Goal: Communication & Community: Answer question/provide support

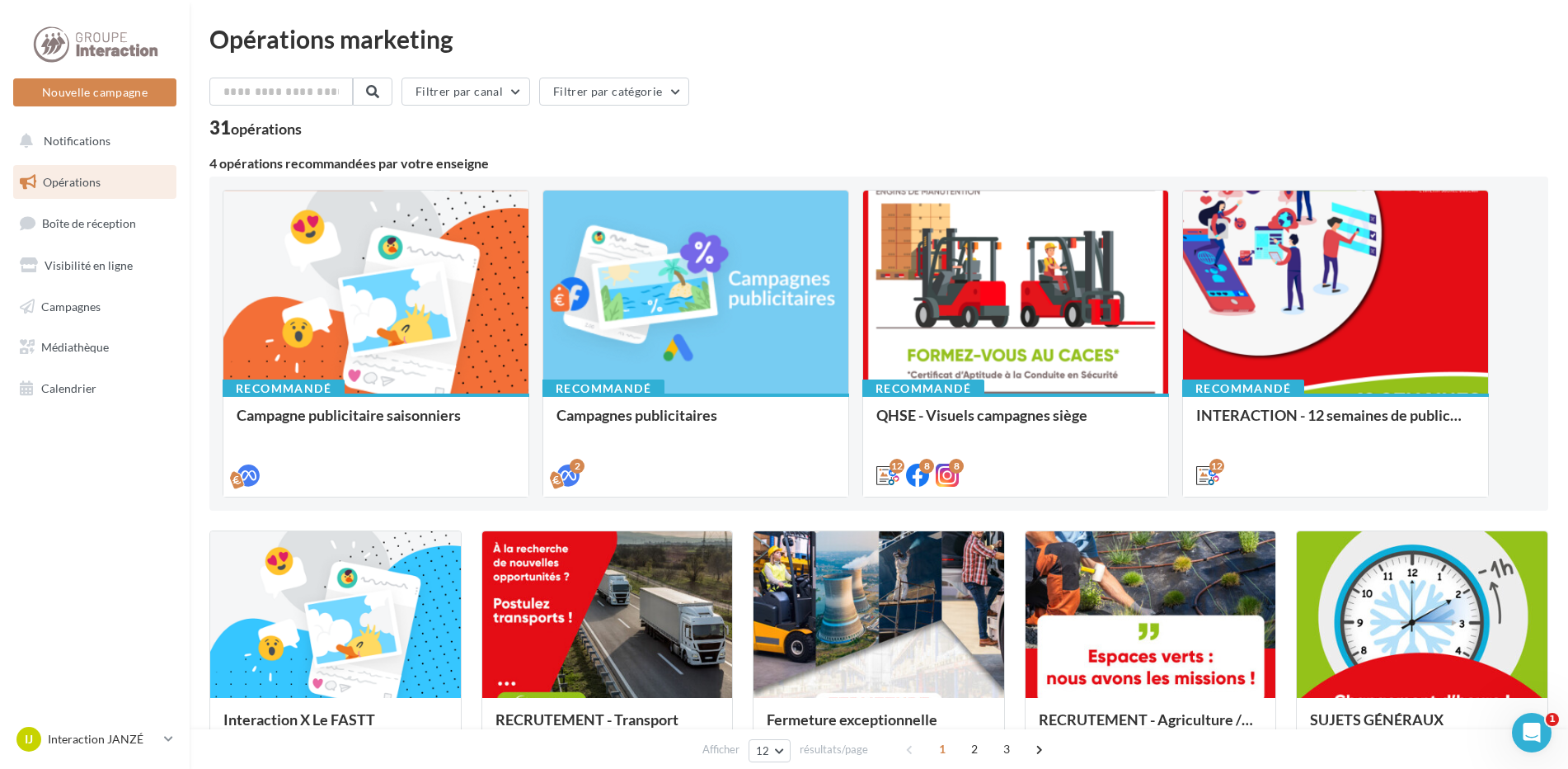
click at [882, 105] on div "Filtrer par canal Filtrer par catégorie" at bounding box center [878, 95] width 1339 height 35
click at [1393, 88] on div "Filtrer par canal Filtrer par catégorie" at bounding box center [878, 95] width 1339 height 35
click at [999, 67] on div "Opérations marketing Filtrer par canal Filtrer par catégorie 31 opérations 4 op…" at bounding box center [878, 732] width 1339 height 1411
click at [102, 409] on ul "Opérations Boîte de réception Visibilité en ligne Campagnes Médiathèque Calendr…" at bounding box center [95, 286] width 177 height 254
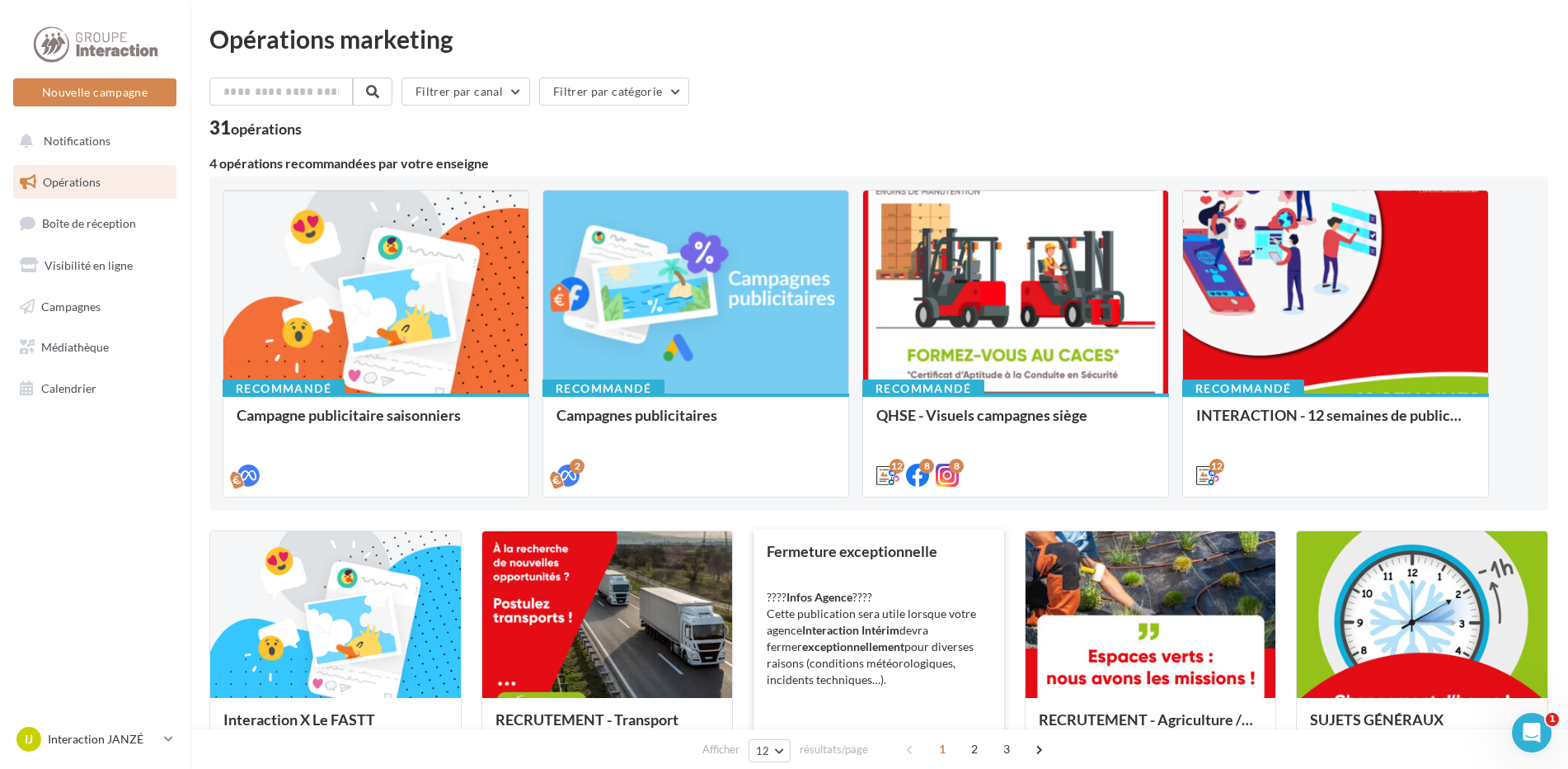
scroll to position [165, 0]
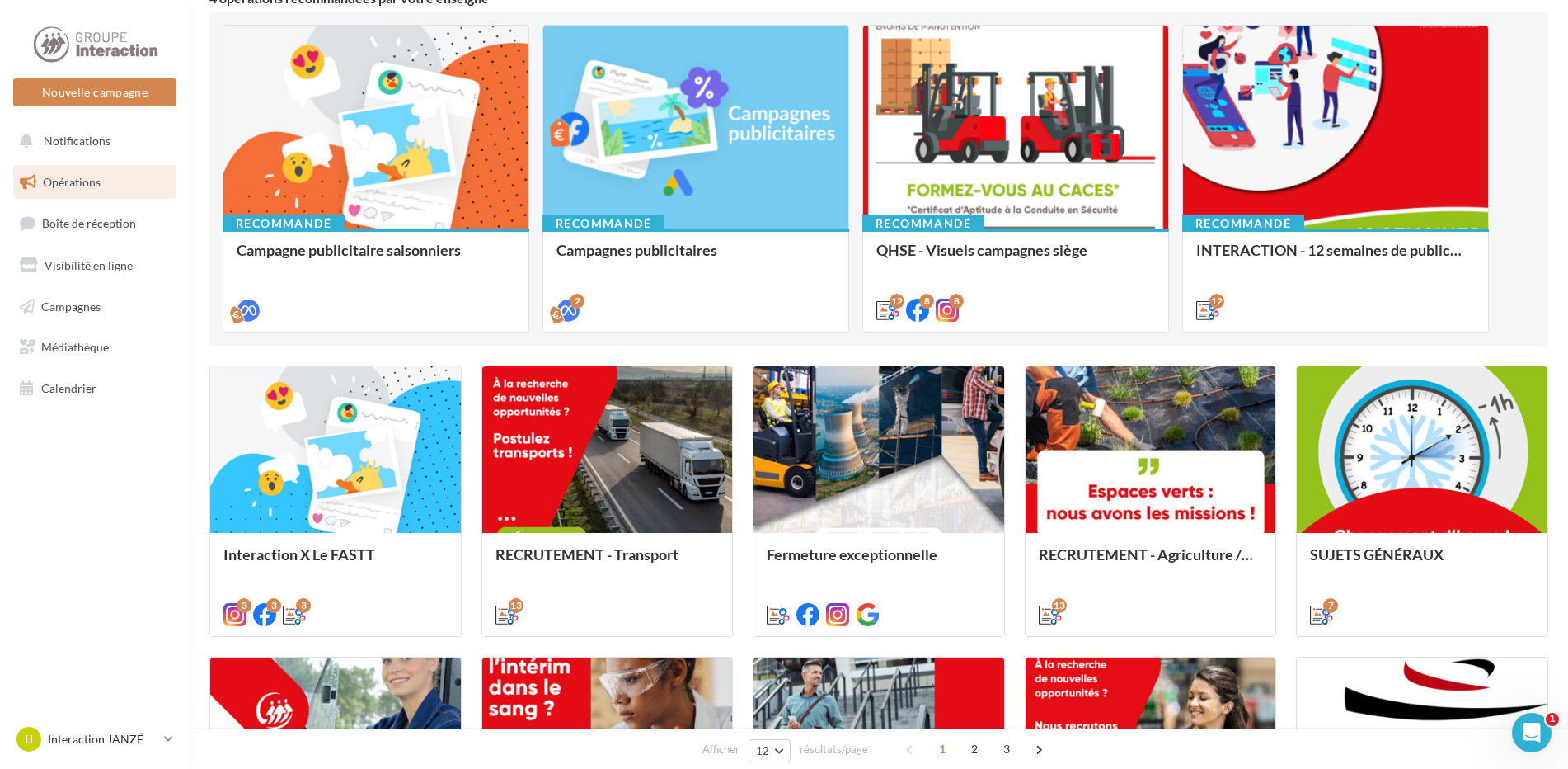
click at [500, 344] on div "Recommandé Campagne publicitaire saisonniers Recommandé Campagnes publicitaires…" at bounding box center [878, 179] width 1339 height 334
click at [81, 735] on p "Interaction JANZÉ" at bounding box center [103, 739] width 110 height 17
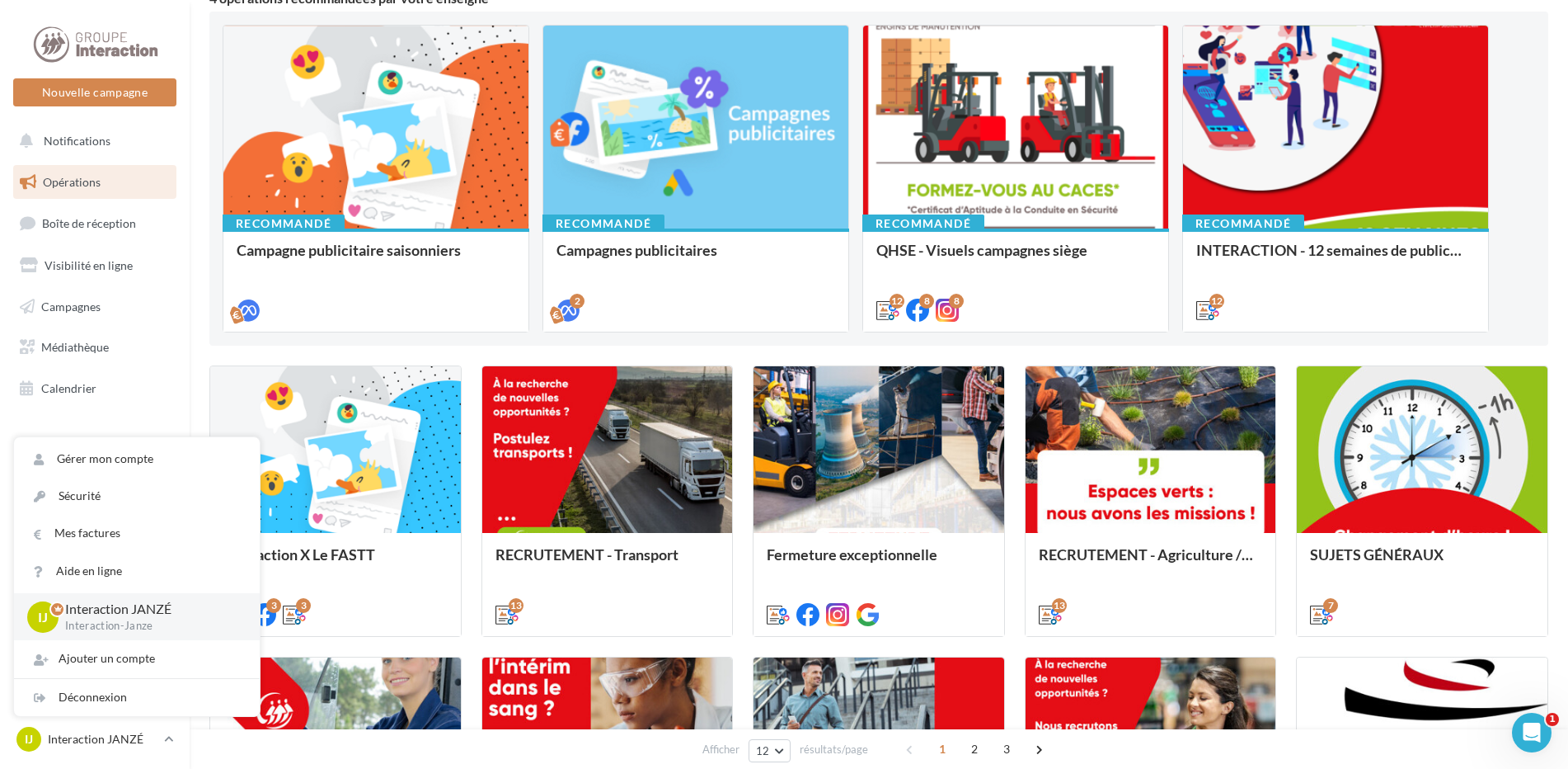
click at [115, 416] on nav "Nouvelle campagne Nouvelle campagne Notifications Opérations Boîte de réception…" at bounding box center [95, 384] width 189 height 769
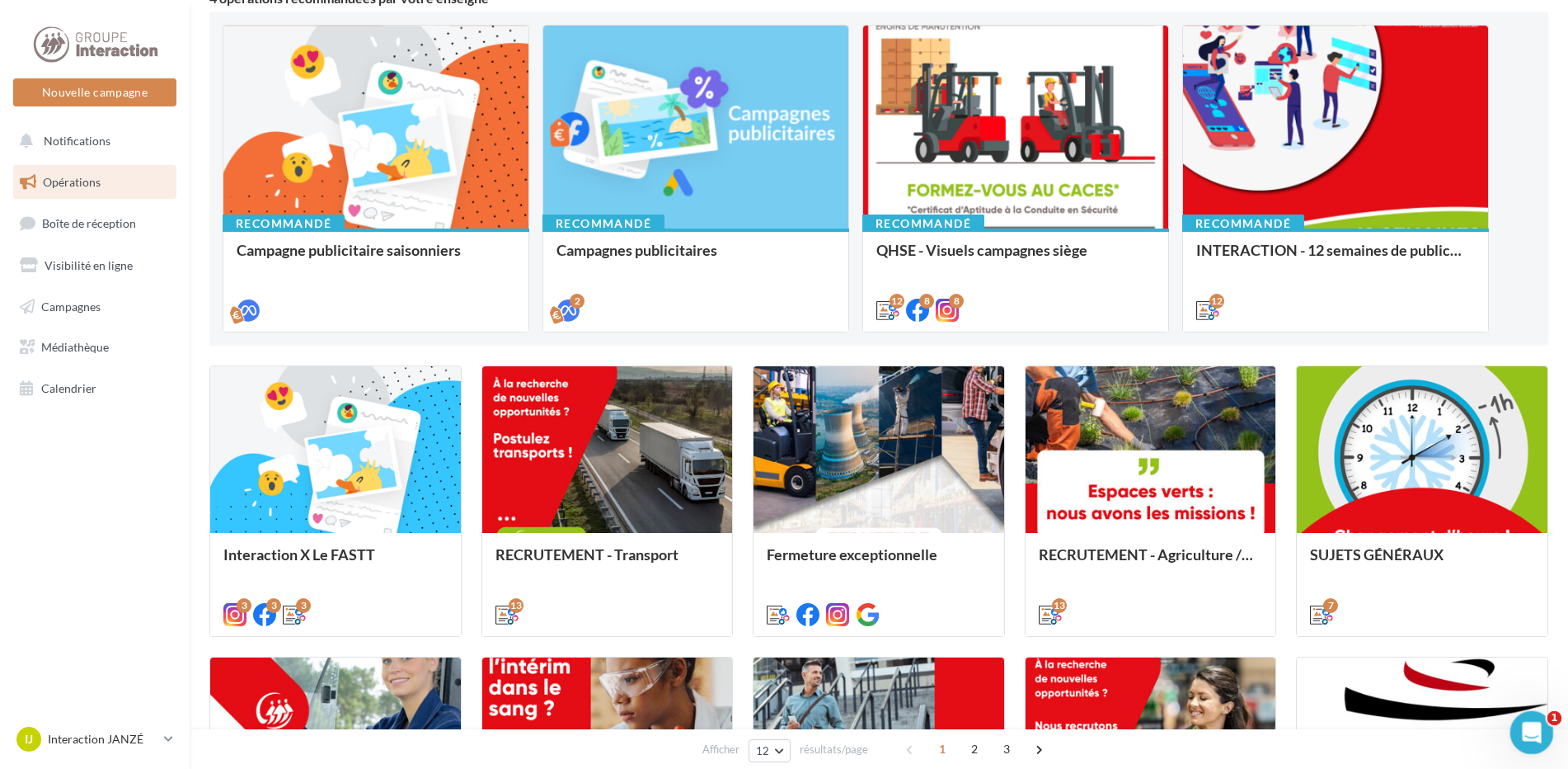
click at [1536, 733] on icon "Ouvrir le Messenger Intercom" at bounding box center [1530, 730] width 27 height 27
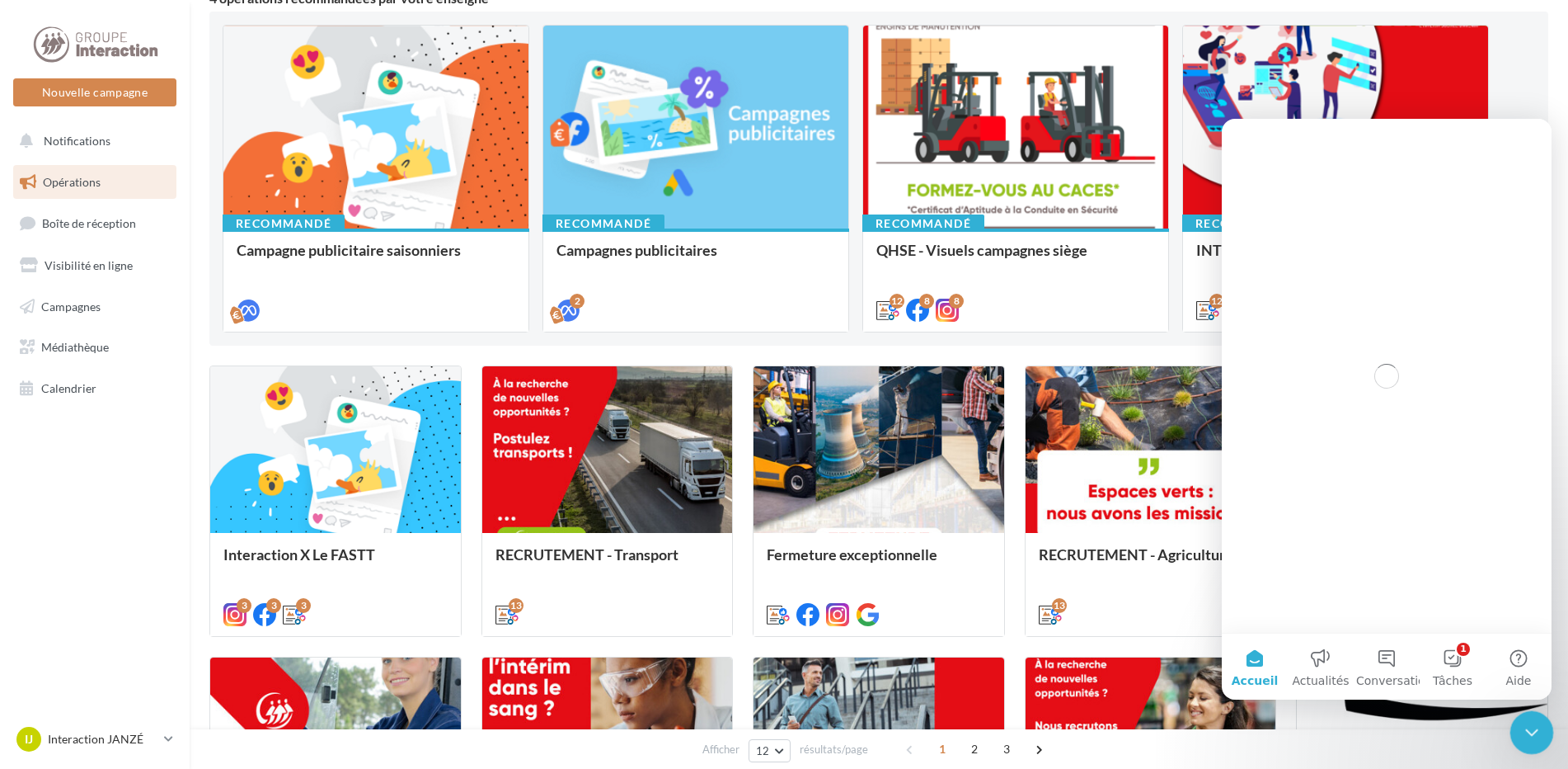
scroll to position [0, 0]
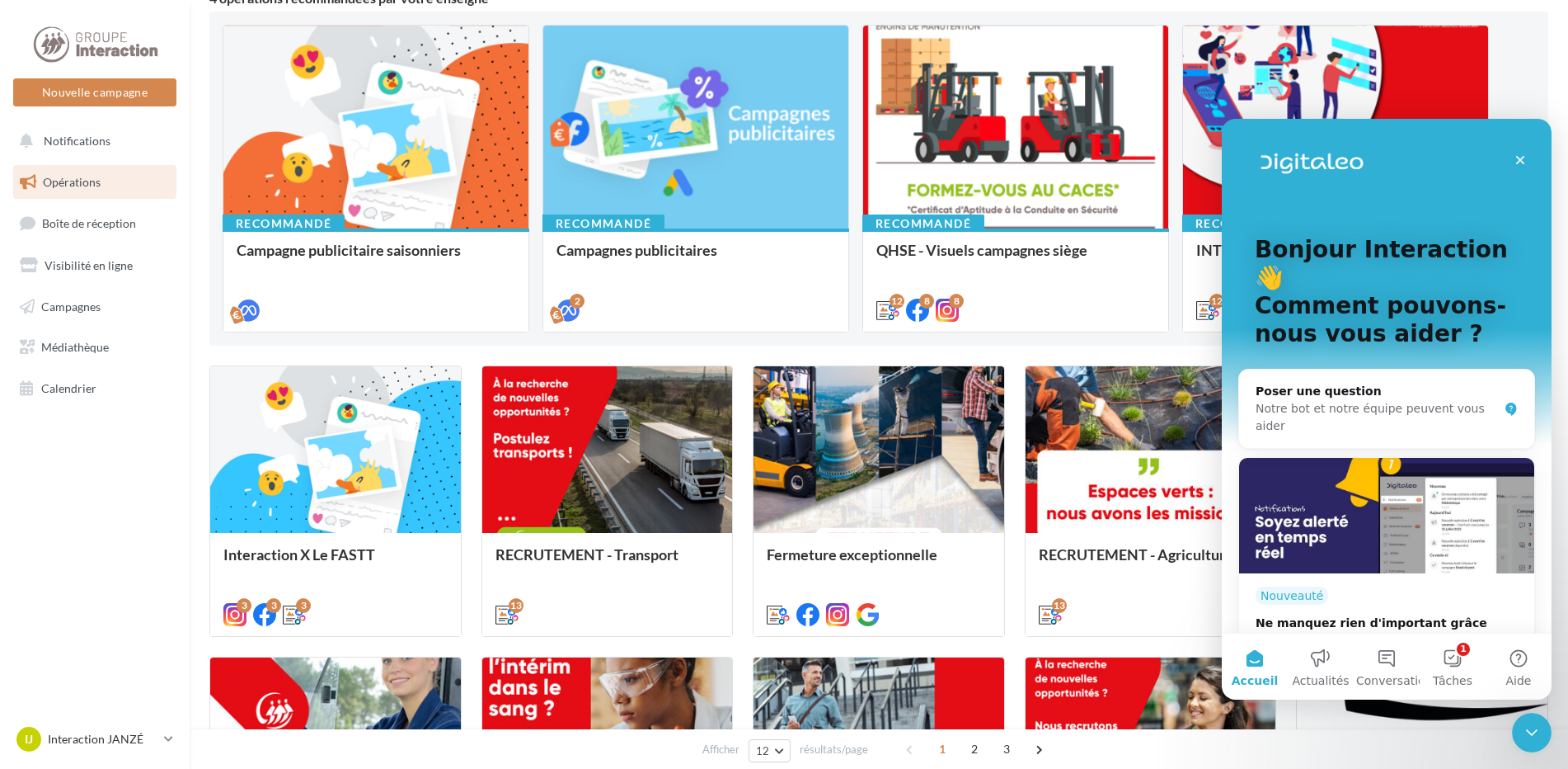
click at [0, 578] on html "Nouvelle campagne Nouvelle campagne Notifications Opérations Boîte de réception…" at bounding box center [784, 219] width 1568 height 769
click at [78, 306] on span "Campagnes" at bounding box center [71, 306] width 60 height 14
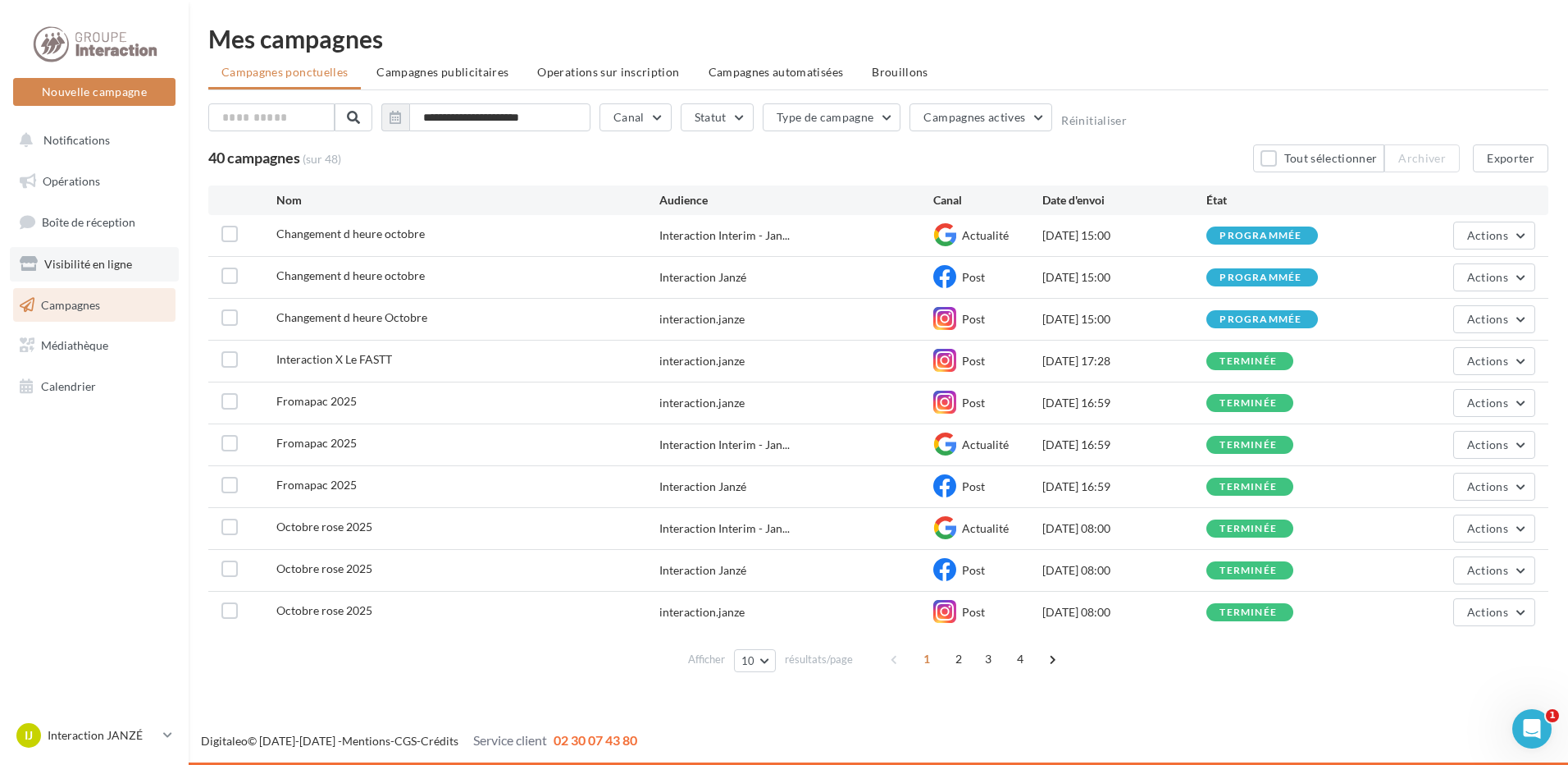
click at [68, 264] on span "Visibilité en ligne" at bounding box center [88, 264] width 88 height 14
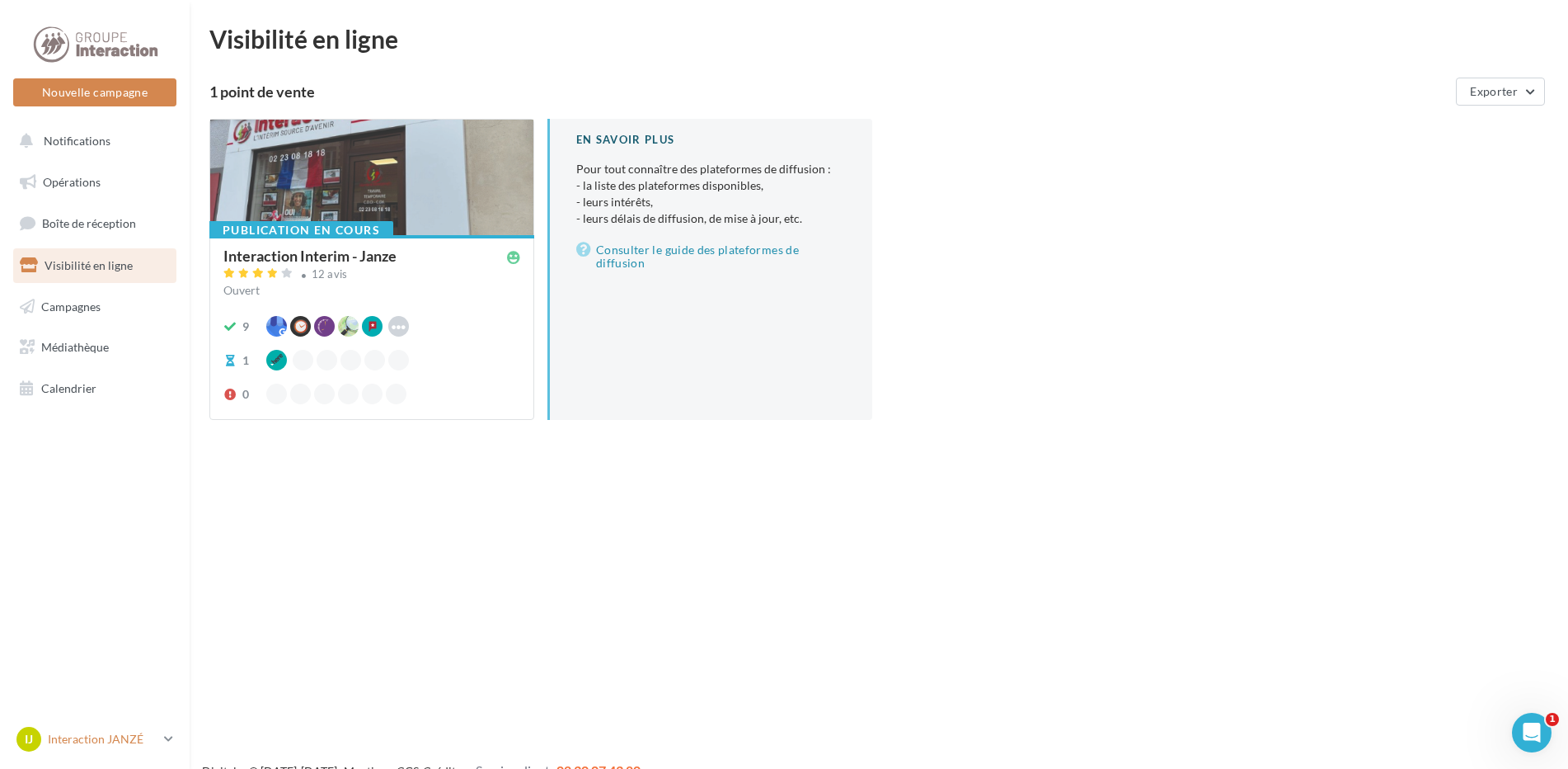
click at [95, 738] on p "Interaction JANZÉ" at bounding box center [103, 739] width 110 height 17
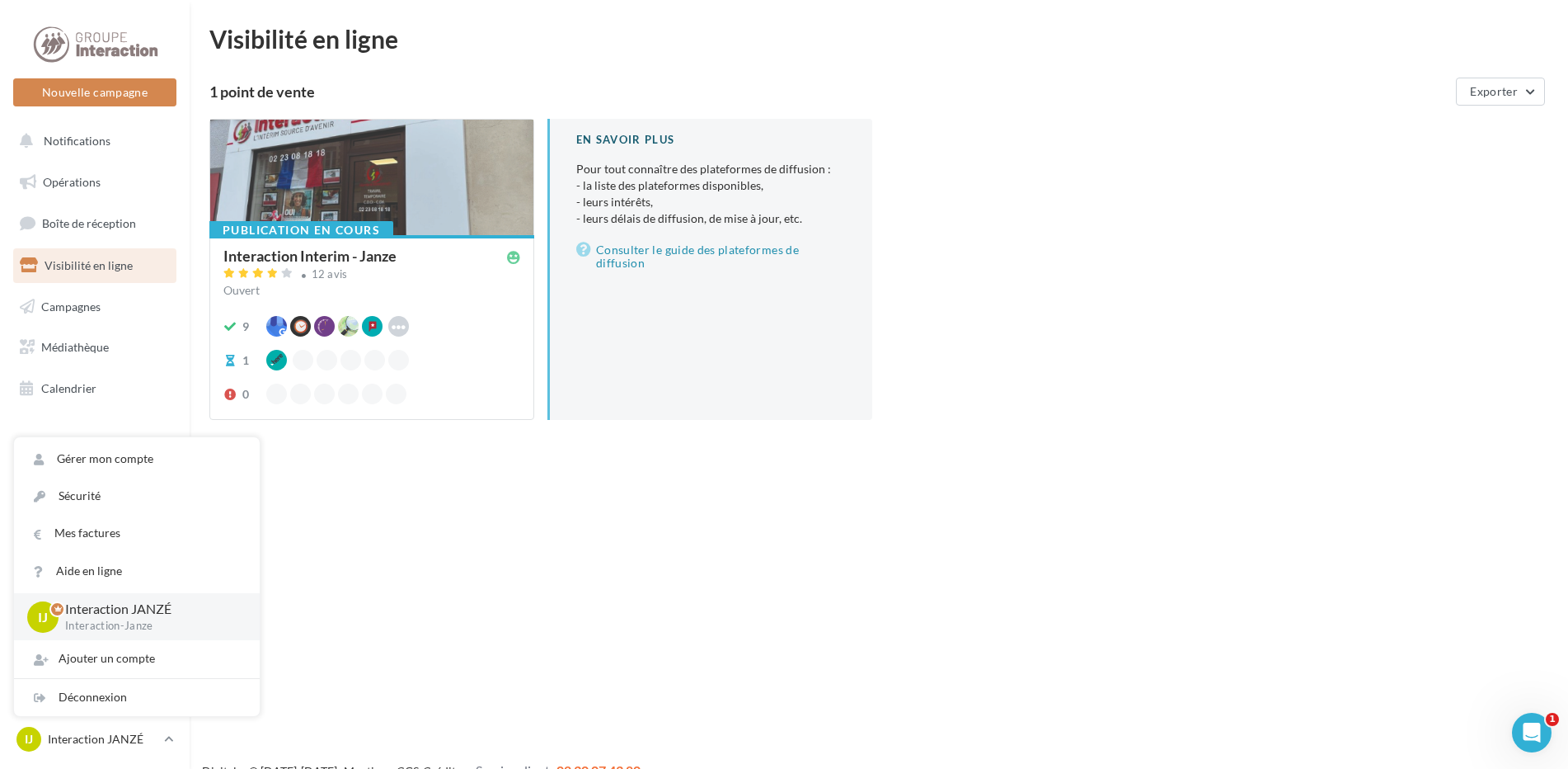
click at [139, 608] on p "Interaction JANZÉ" at bounding box center [149, 609] width 169 height 19
click at [73, 221] on span "Boîte de réception" at bounding box center [89, 223] width 94 height 14
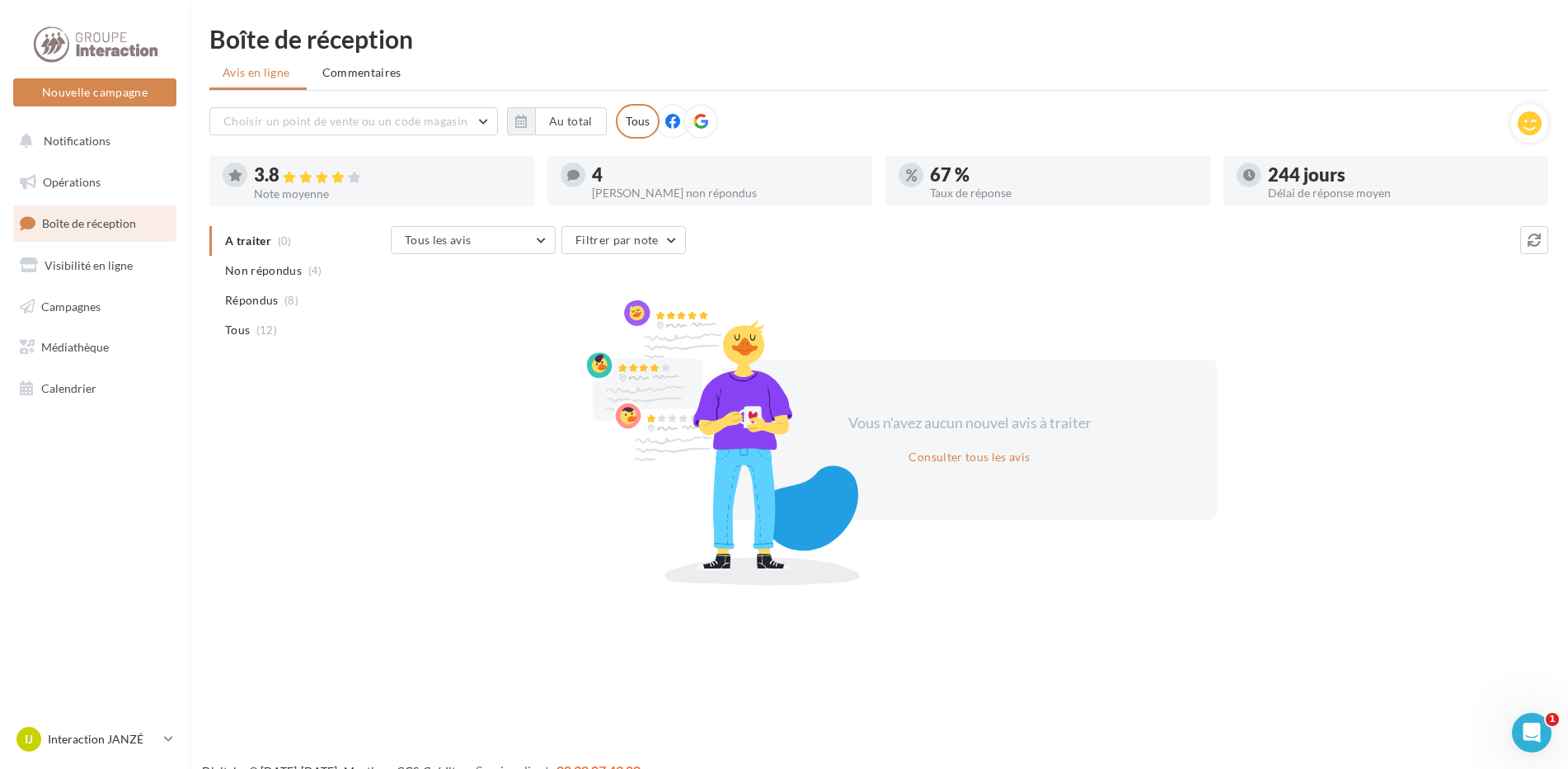
click at [645, 119] on div "Tous" at bounding box center [637, 121] width 44 height 35
click at [281, 275] on span "Non répondus" at bounding box center [263, 271] width 76 height 17
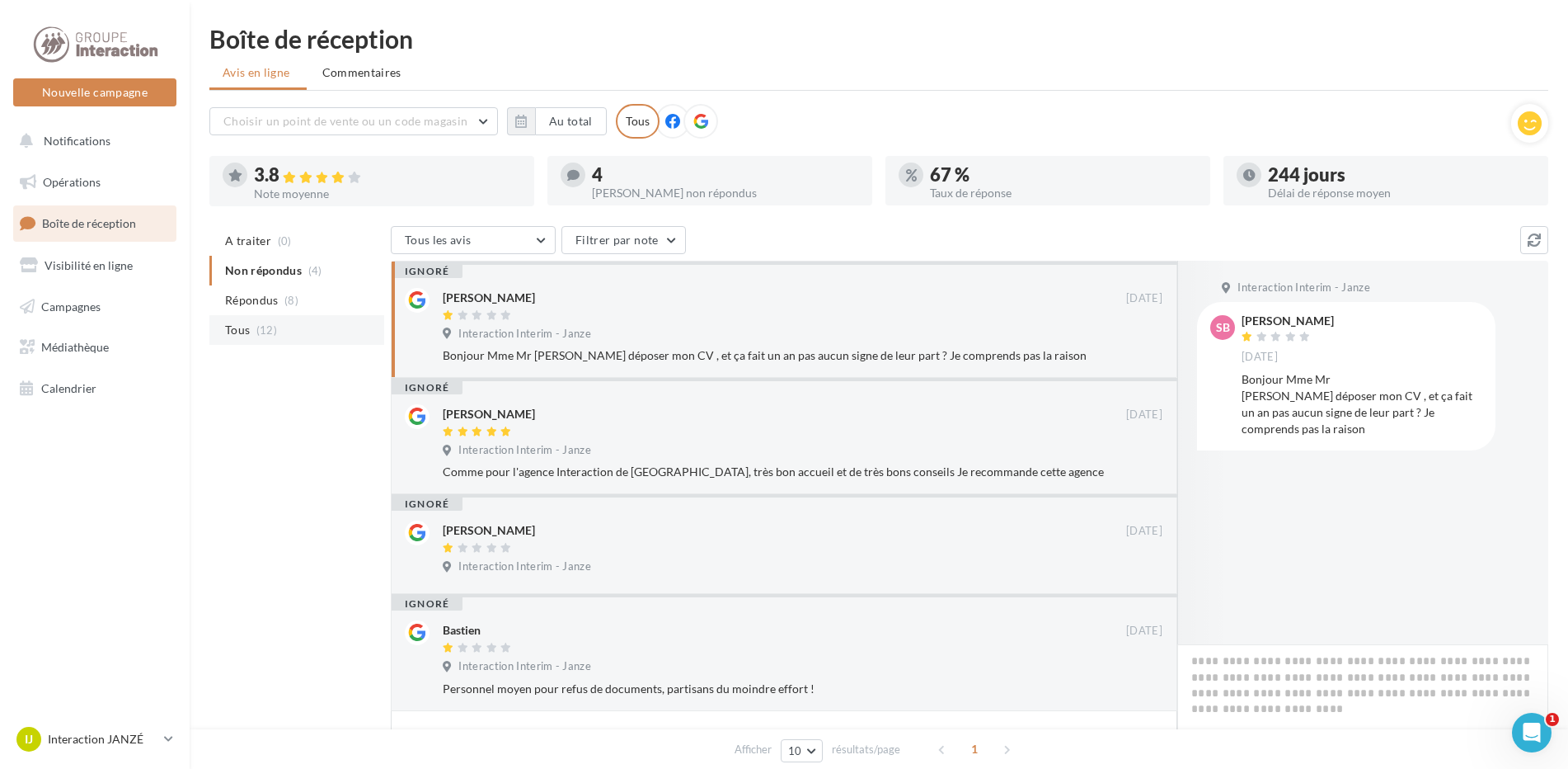
click at [274, 333] on span "(12)" at bounding box center [266, 330] width 21 height 13
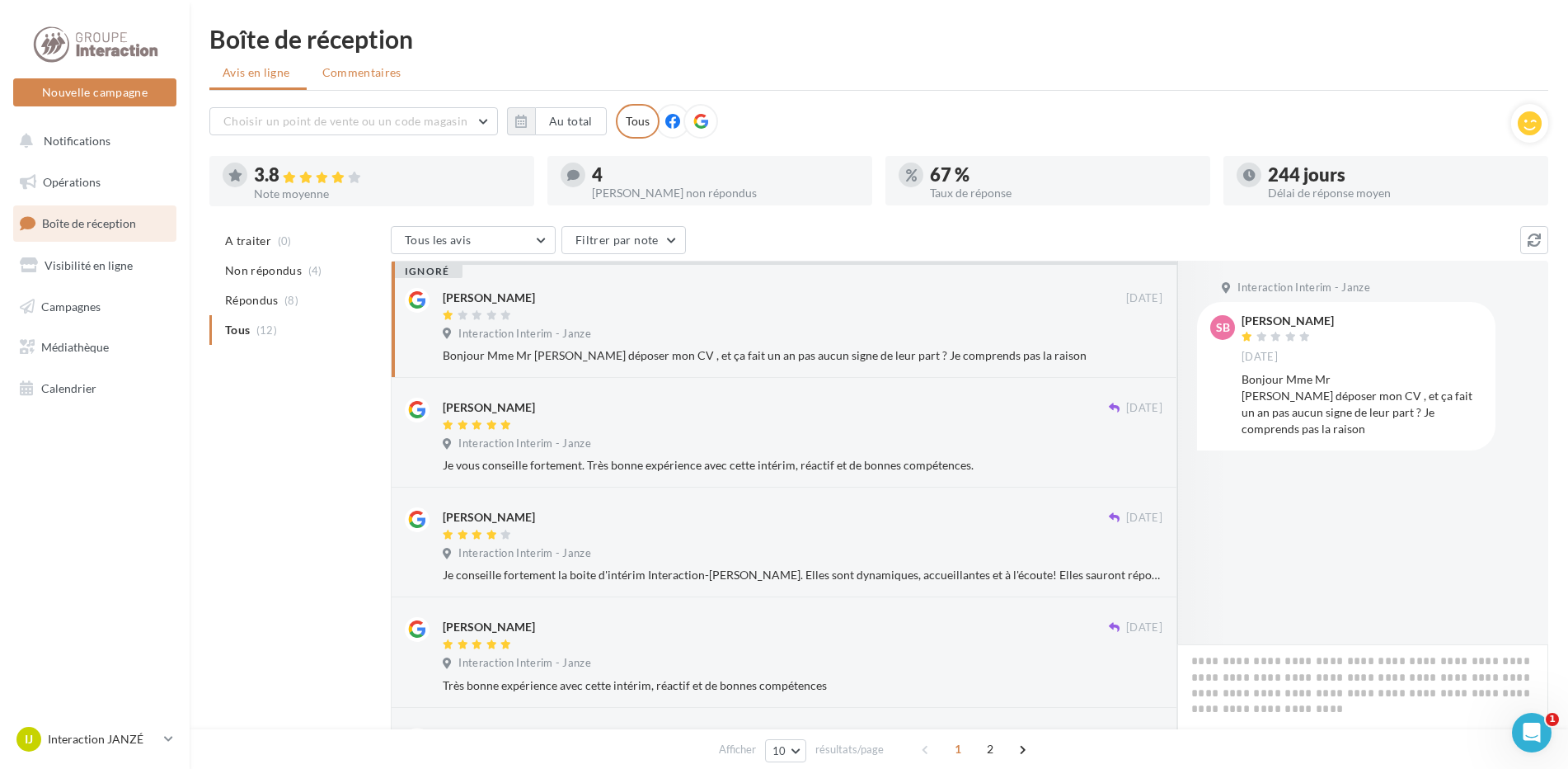
click at [362, 75] on span "Commentaires" at bounding box center [361, 72] width 79 height 17
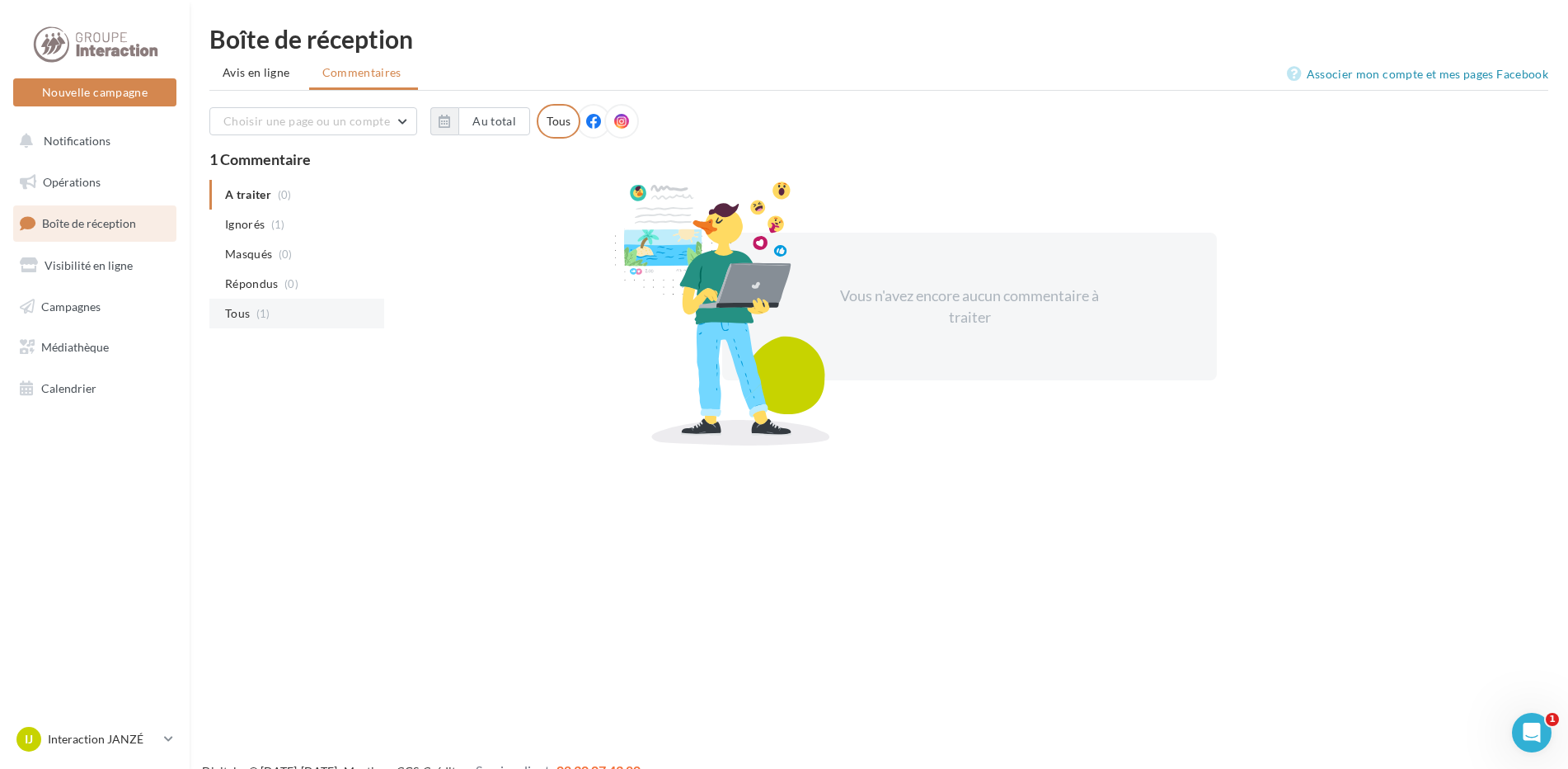
click at [277, 310] on li "Tous (1)" at bounding box center [296, 314] width 175 height 30
